Goal: Navigation & Orientation: Find specific page/section

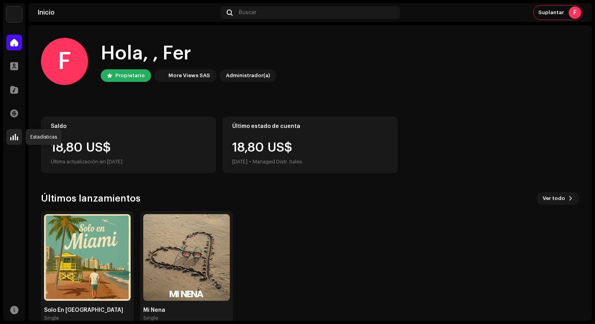
click at [15, 134] on span at bounding box center [14, 137] width 8 height 6
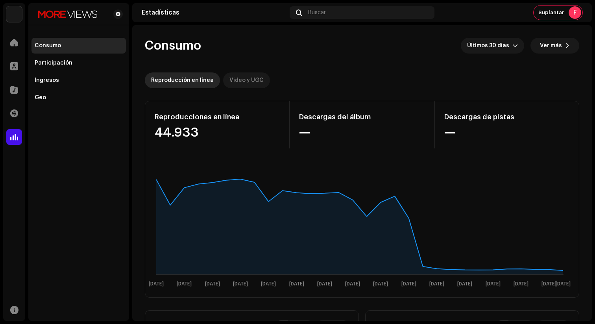
click at [236, 77] on div "Video y UGC" at bounding box center [246, 80] width 34 height 16
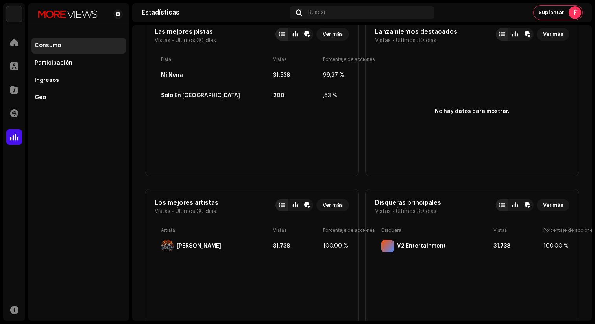
scroll to position [307, 0]
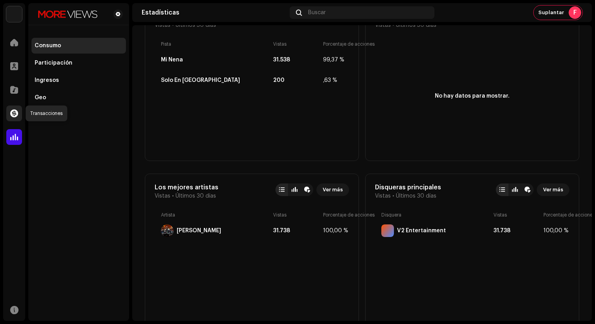
click at [17, 112] on span at bounding box center [14, 113] width 8 height 6
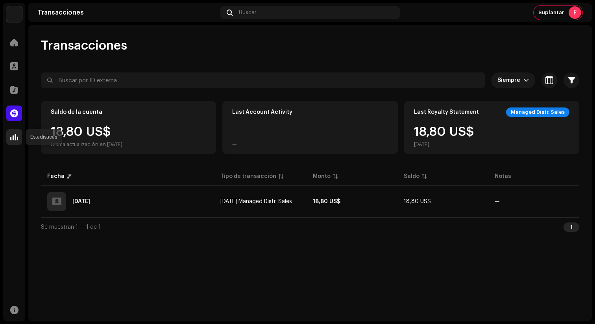
click at [11, 136] on span at bounding box center [14, 137] width 8 height 6
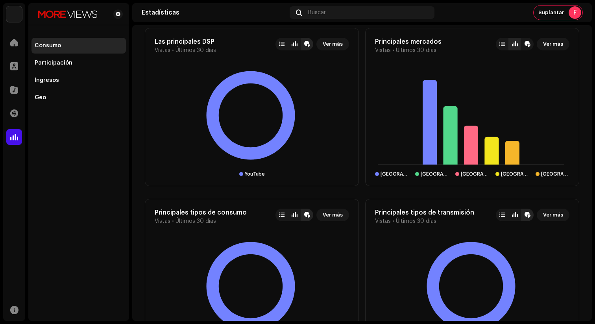
scroll to position [644, 0]
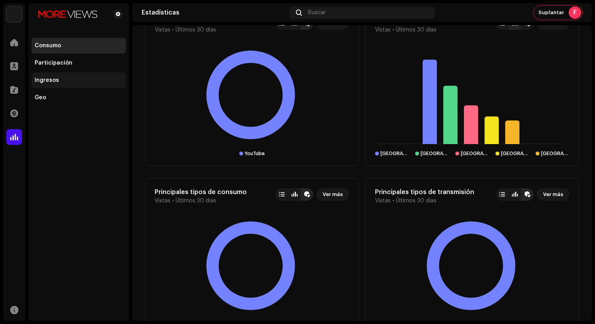
click at [61, 83] on div "Ingresos" at bounding box center [79, 80] width 88 height 6
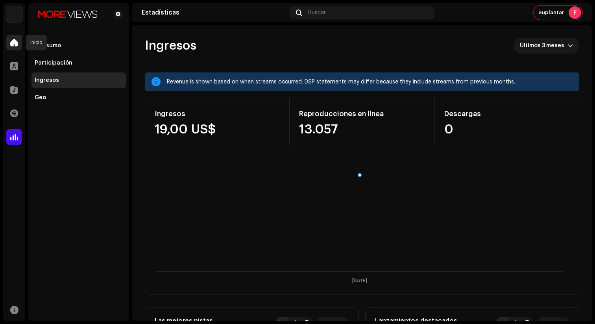
click at [13, 43] on span at bounding box center [14, 42] width 8 height 6
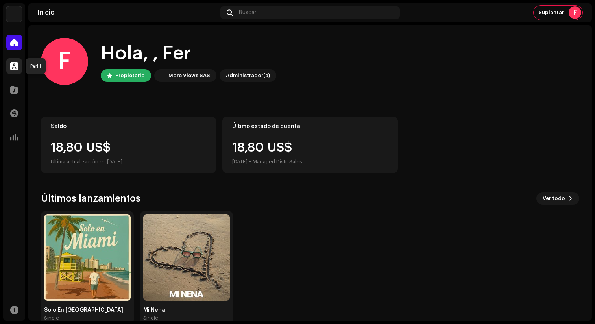
click at [16, 68] on span at bounding box center [14, 66] width 8 height 6
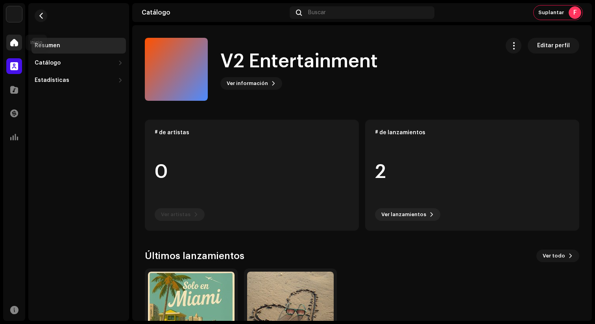
click at [12, 44] on span at bounding box center [14, 42] width 8 height 6
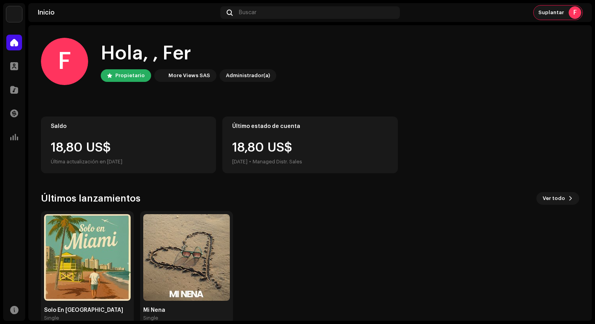
click at [562, 13] on span "Suplantar" at bounding box center [551, 12] width 26 height 6
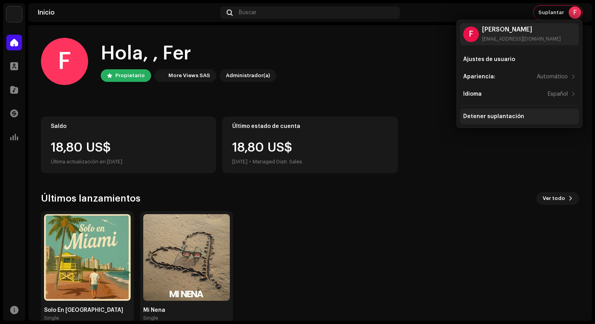
click at [525, 114] on div "Detener suplantación" at bounding box center [519, 116] width 113 height 6
